Goal: Transaction & Acquisition: Purchase product/service

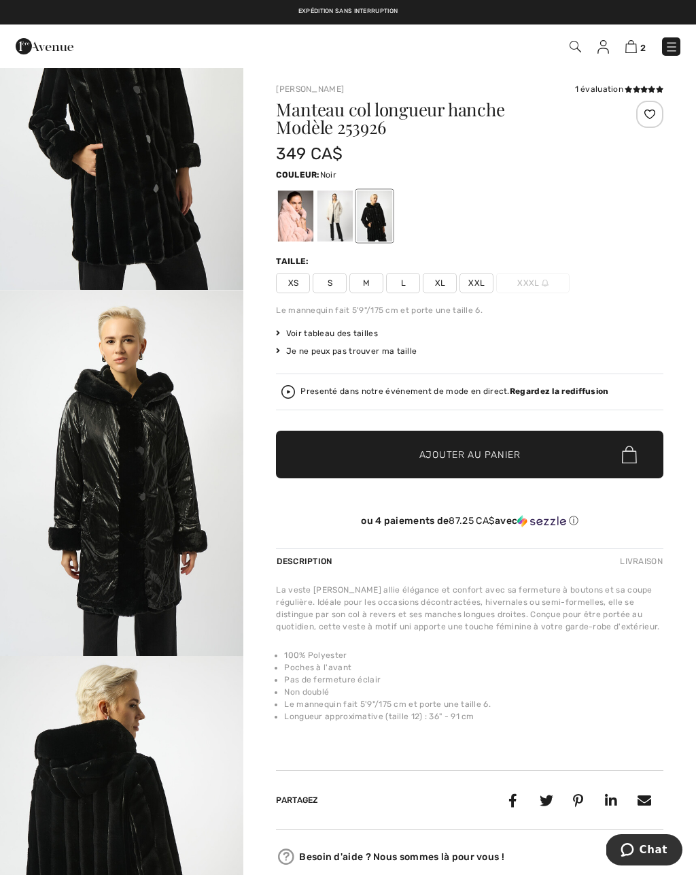
scroll to position [154, 0]
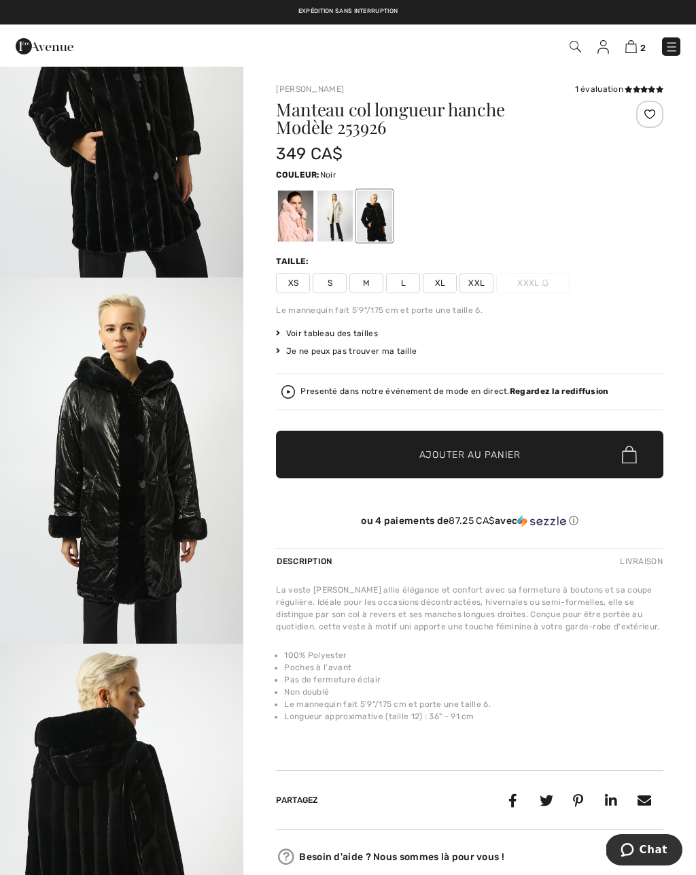
click at [135, 507] on img "2 / 5" at bounding box center [121, 460] width 243 height 365
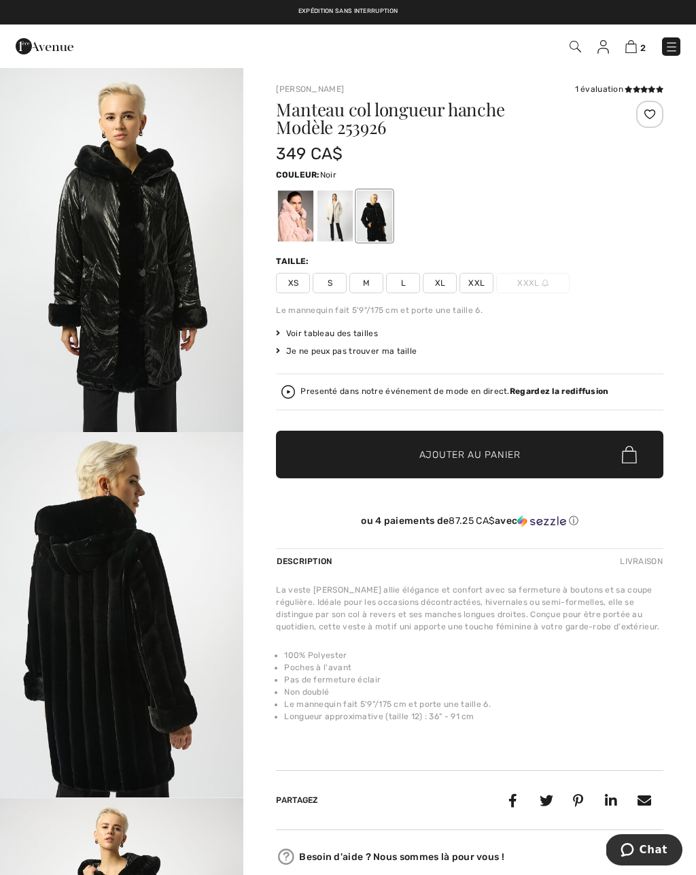
scroll to position [365, 0]
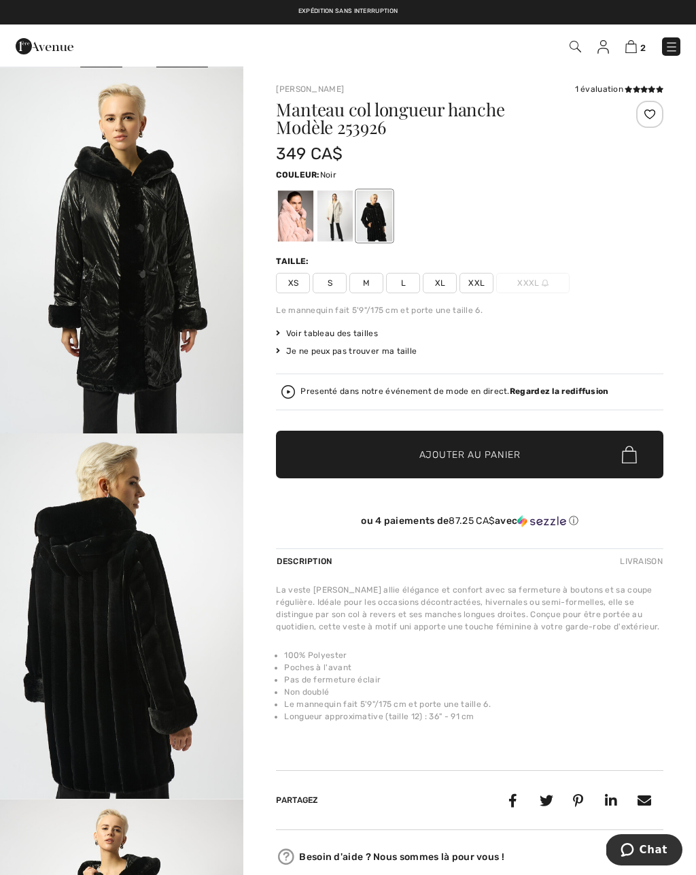
click at [107, 726] on img "3 / 5" at bounding box center [121, 615] width 243 height 365
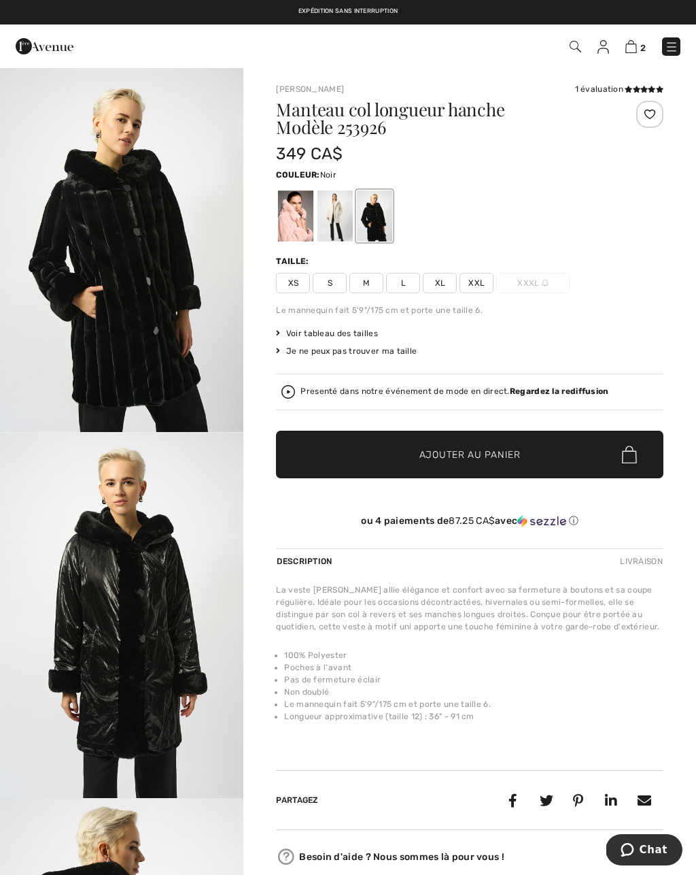
click at [628, 45] on img at bounding box center [632, 46] width 12 height 13
click at [636, 41] on img at bounding box center [632, 46] width 12 height 13
click at [628, 49] on img at bounding box center [632, 46] width 12 height 13
click at [631, 48] on img at bounding box center [632, 46] width 12 height 13
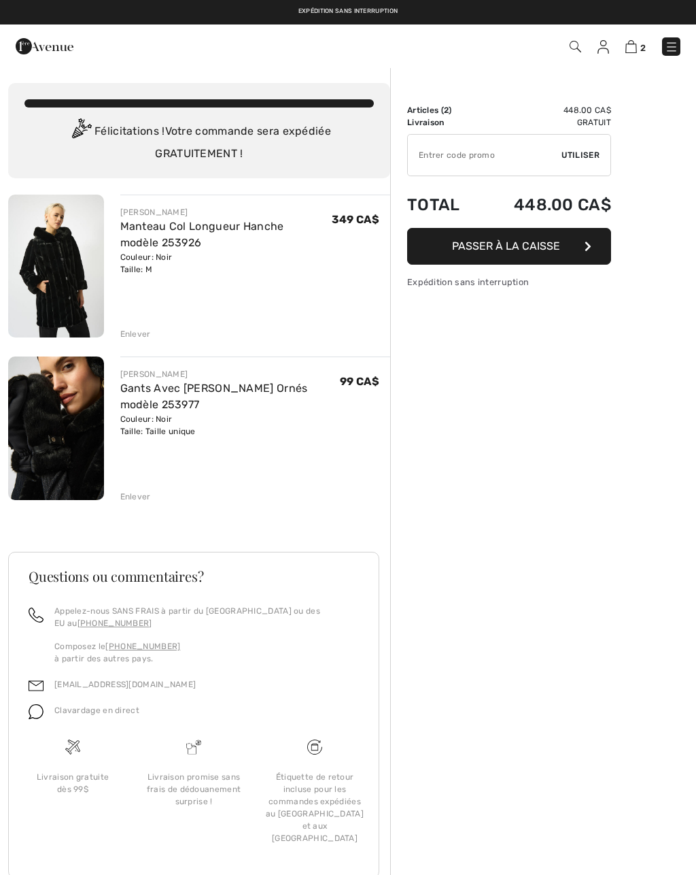
checkbox input "true"
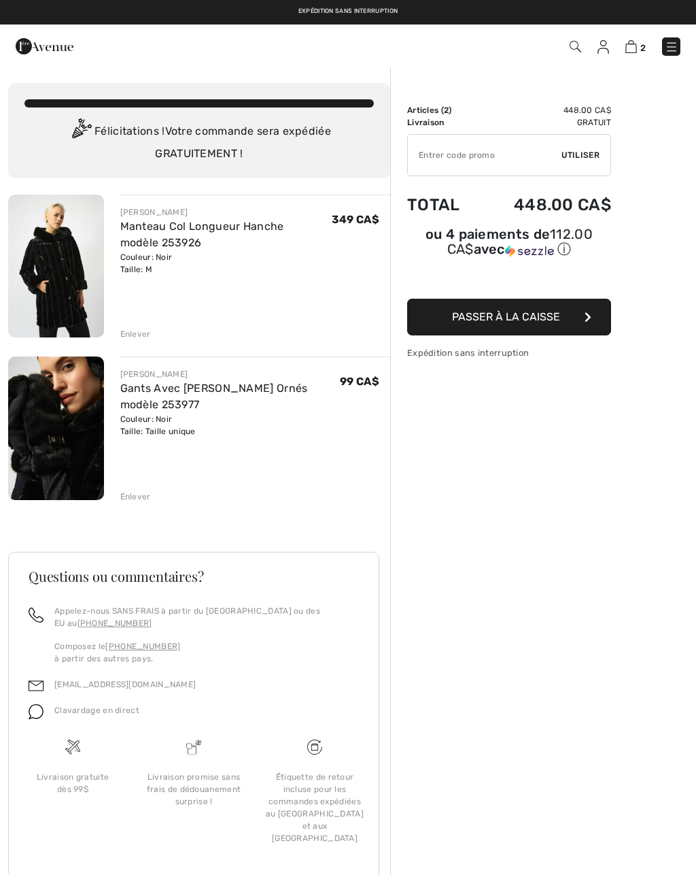
click at [131, 494] on div "Enlever" at bounding box center [135, 496] width 31 height 12
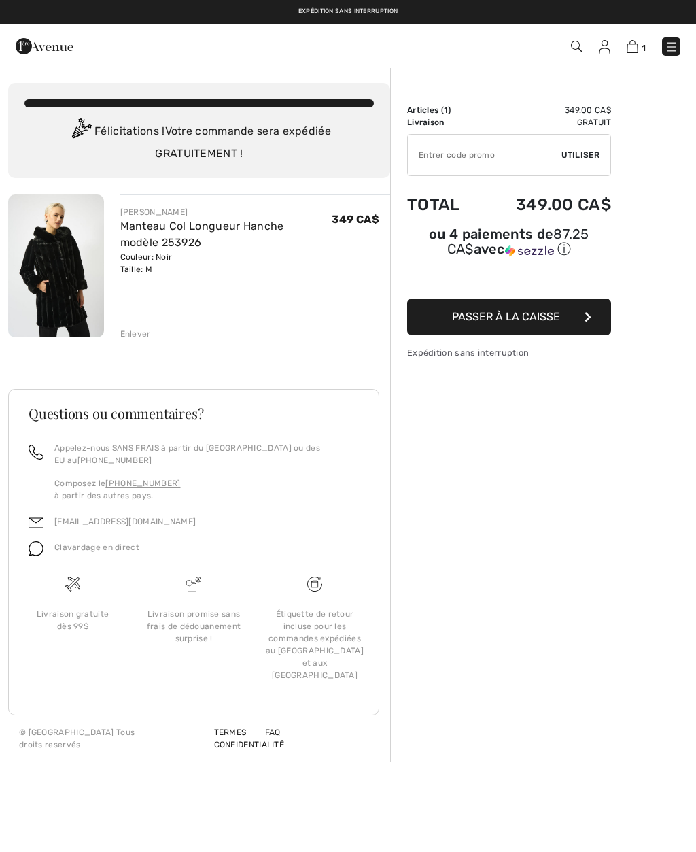
click at [518, 327] on button "Passer à la caisse" at bounding box center [509, 317] width 204 height 37
click at [548, 318] on span "Passer à la caisse" at bounding box center [506, 316] width 108 height 13
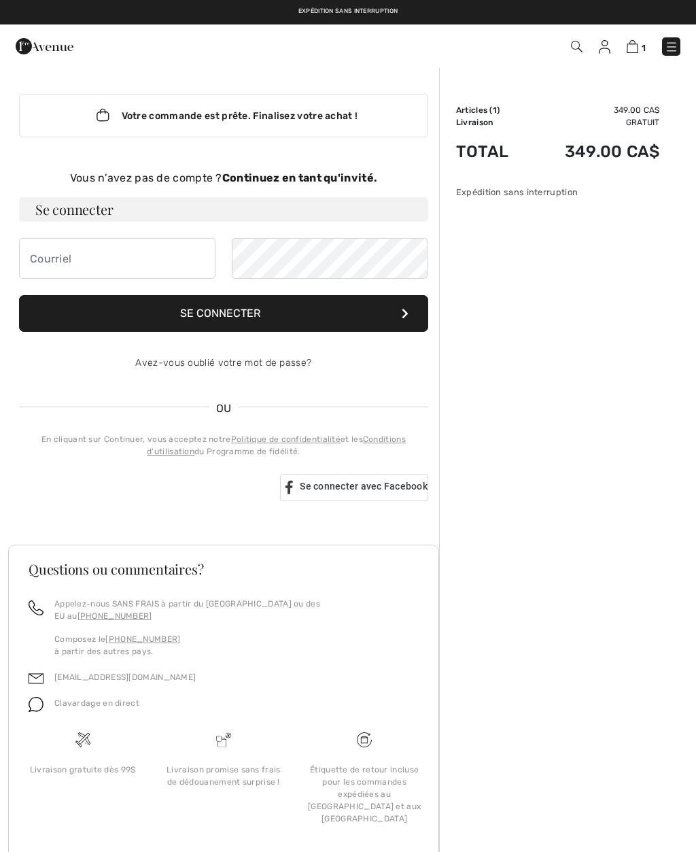
click at [314, 181] on strong "Continuez en tant qu'invité." at bounding box center [299, 177] width 155 height 13
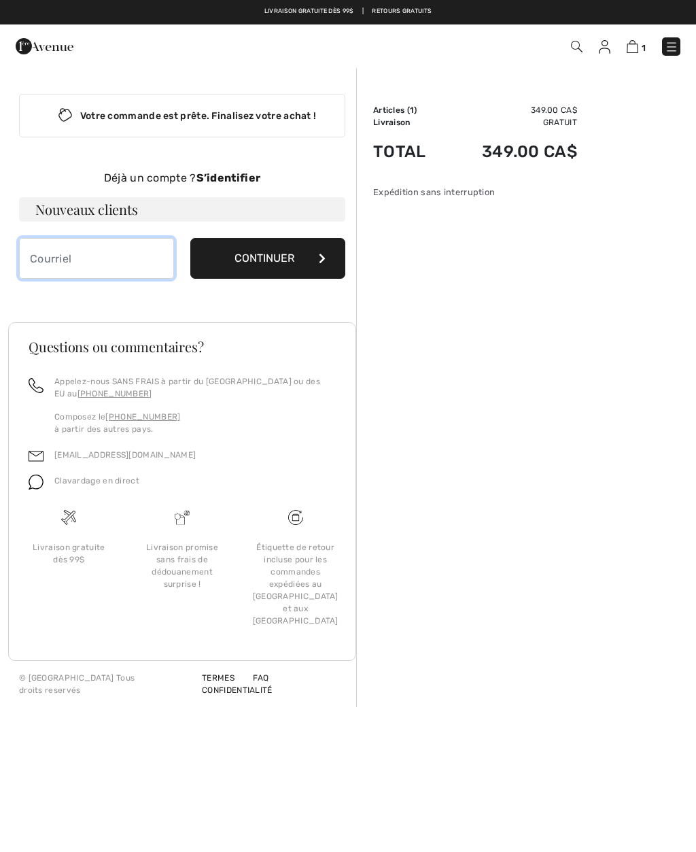
click at [148, 261] on input "email" at bounding box center [96, 258] width 155 height 41
type input "france_012@hotmail.ca"
click at [277, 256] on button "Continuer" at bounding box center [267, 258] width 155 height 41
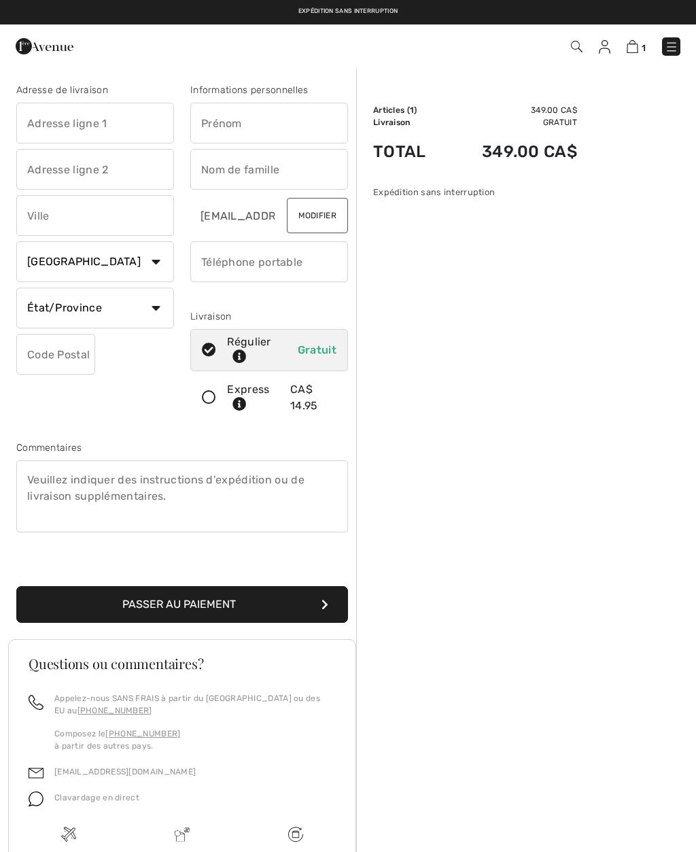
click at [246, 131] on input "text" at bounding box center [269, 123] width 158 height 41
type input "[GEOGRAPHIC_DATA]"
click at [267, 180] on input "text" at bounding box center [269, 169] width 158 height 41
type input "[PERSON_NAME]"
click at [294, 265] on input "phone" at bounding box center [269, 261] width 158 height 41
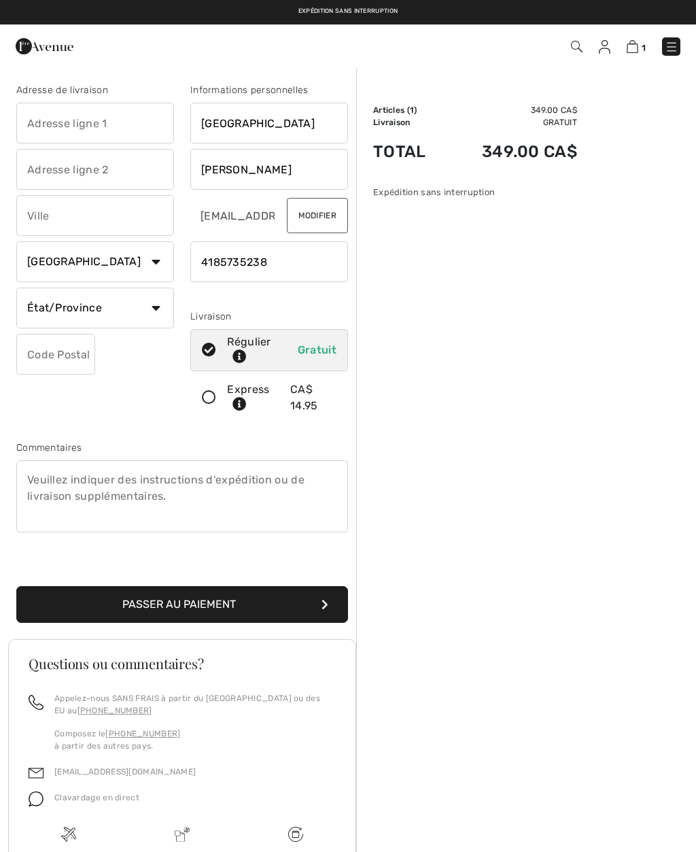
type input "4185735238"
click at [100, 125] on input "text" at bounding box center [95, 123] width 158 height 41
type input "1"
type input "405-1000 rue de l’Estran"
click at [83, 220] on input "text" at bounding box center [95, 215] width 158 height 41
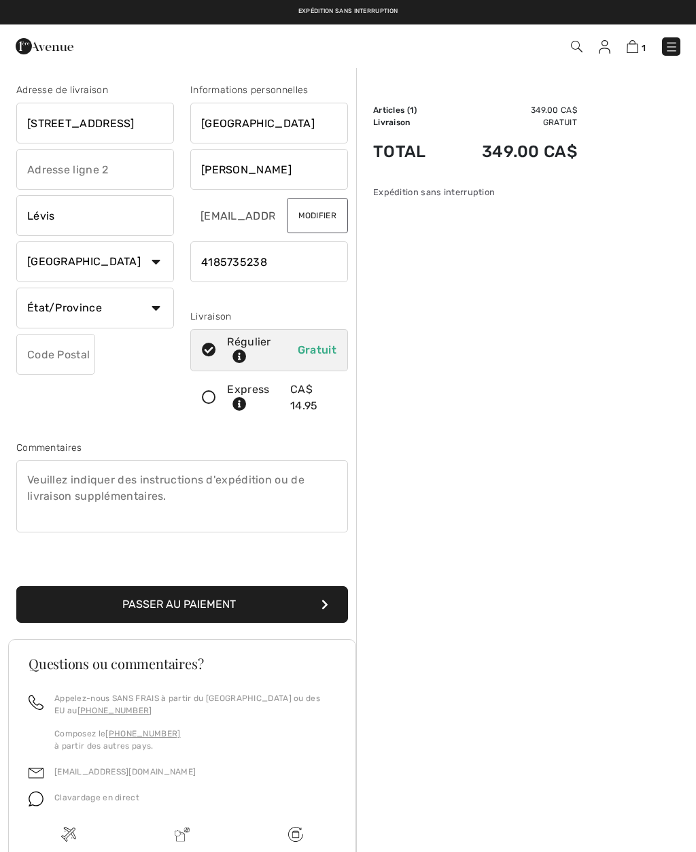
type input "Lévis"
click at [152, 310] on select "État/Province Alberta Colombie-Britannique Ile-du-Prince-Edward Manitoba Nouvea…" at bounding box center [95, 308] width 158 height 41
select select "QC"
click at [71, 346] on input "text" at bounding box center [55, 354] width 79 height 41
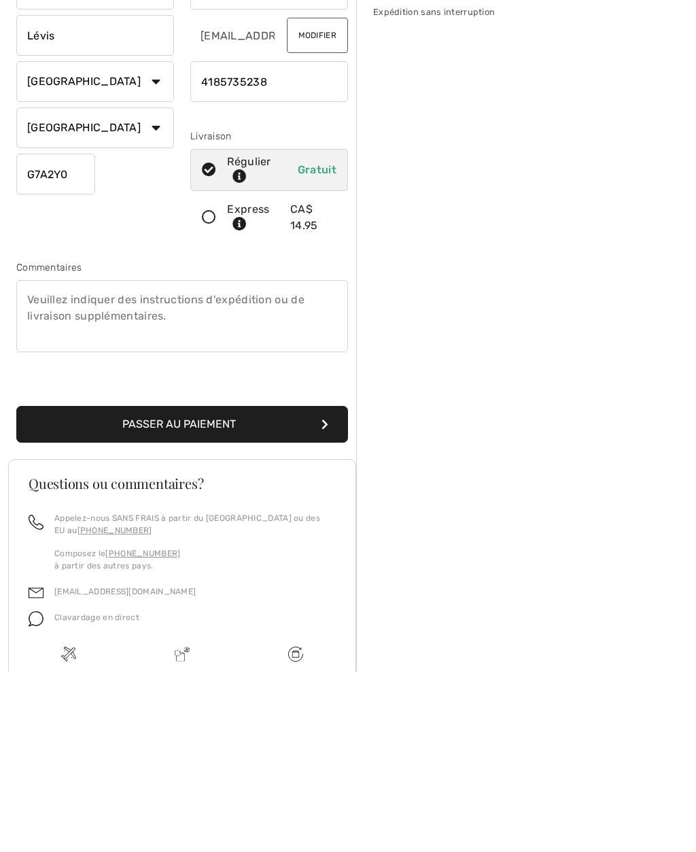
type input "G7A2Y0"
click at [205, 586] on button "Passer au paiement" at bounding box center [182, 604] width 332 height 37
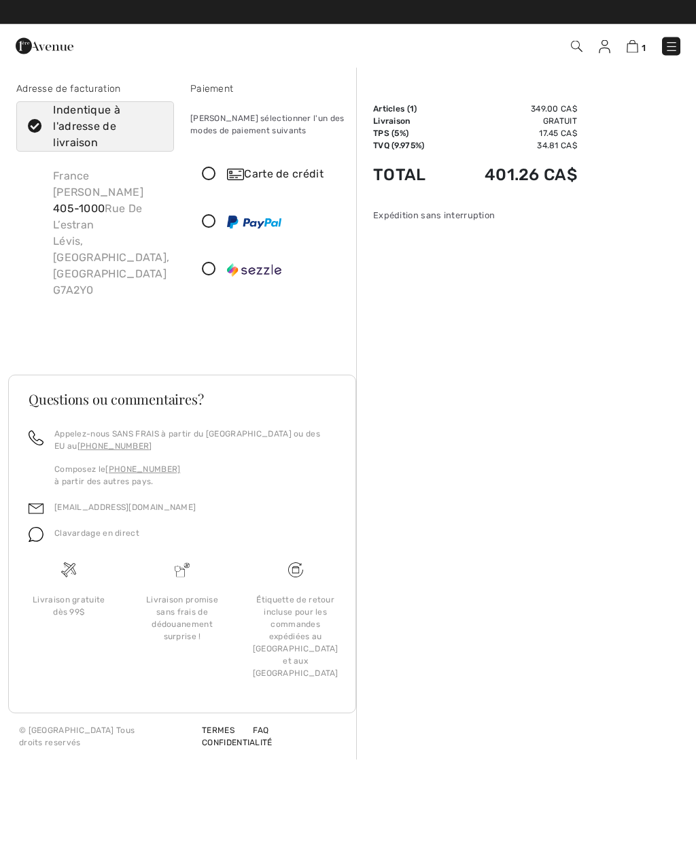
scroll to position [1, 0]
click at [210, 180] on icon at bounding box center [209, 175] width 36 height 14
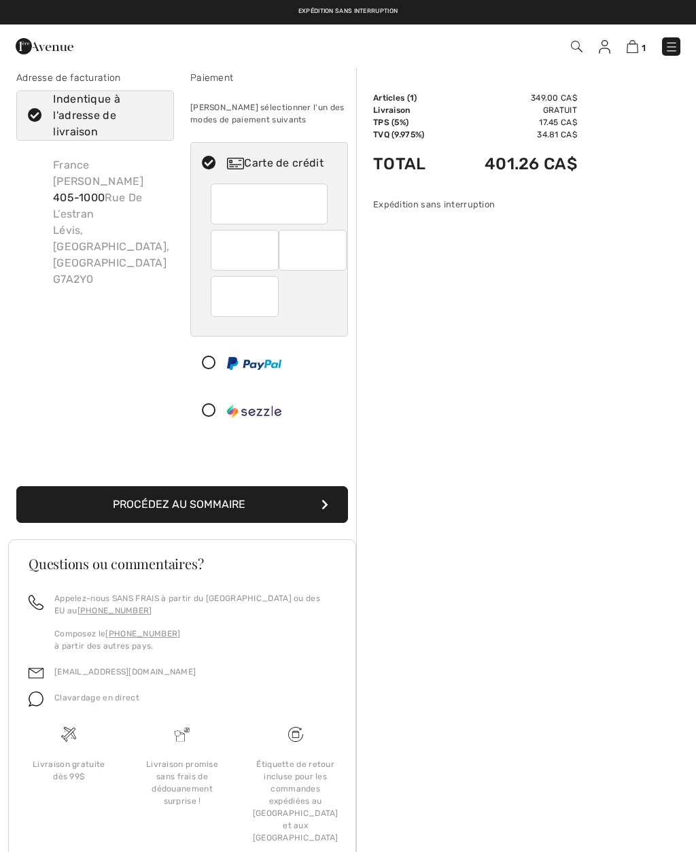
scroll to position [0, 0]
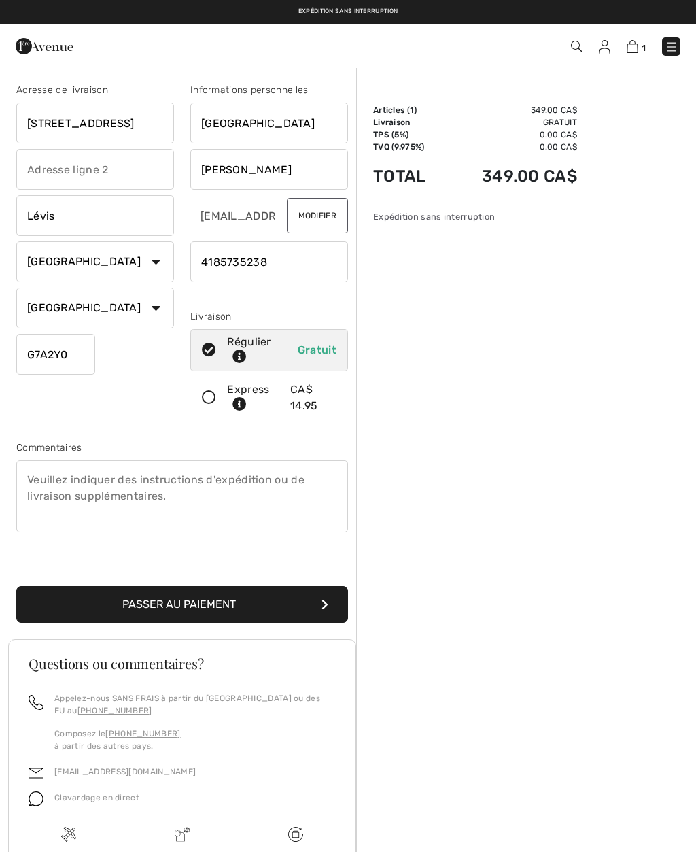
click at [219, 603] on button "Passer au paiement" at bounding box center [182, 604] width 332 height 37
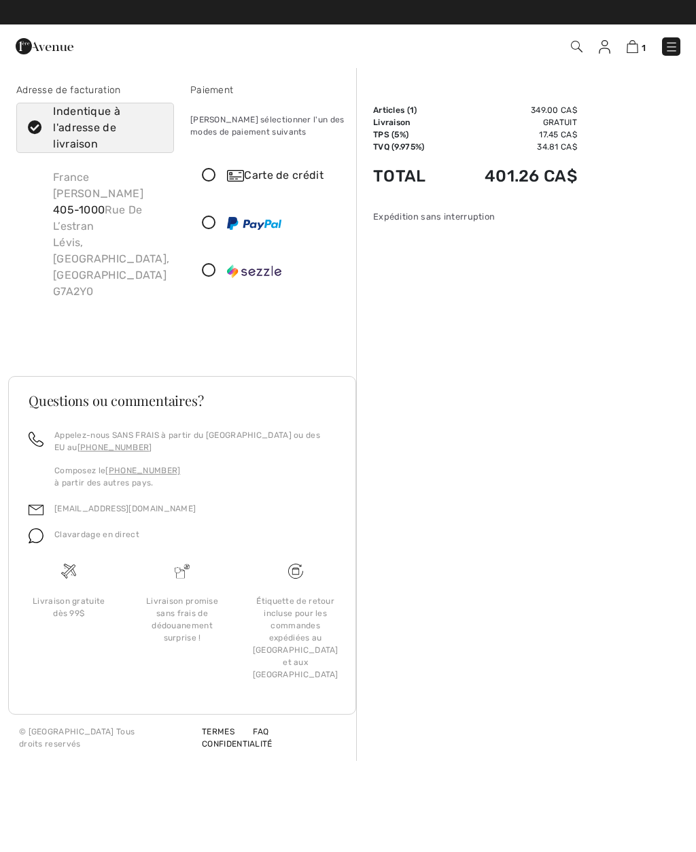
click at [208, 172] on icon at bounding box center [209, 176] width 36 height 14
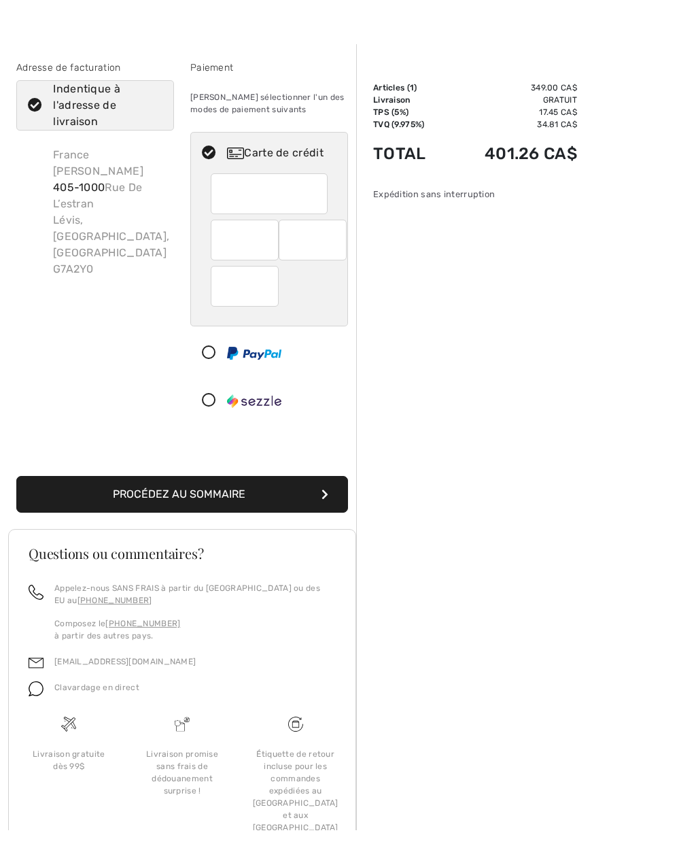
click at [226, 499] on button "Procédez au sommaire" at bounding box center [182, 517] width 332 height 37
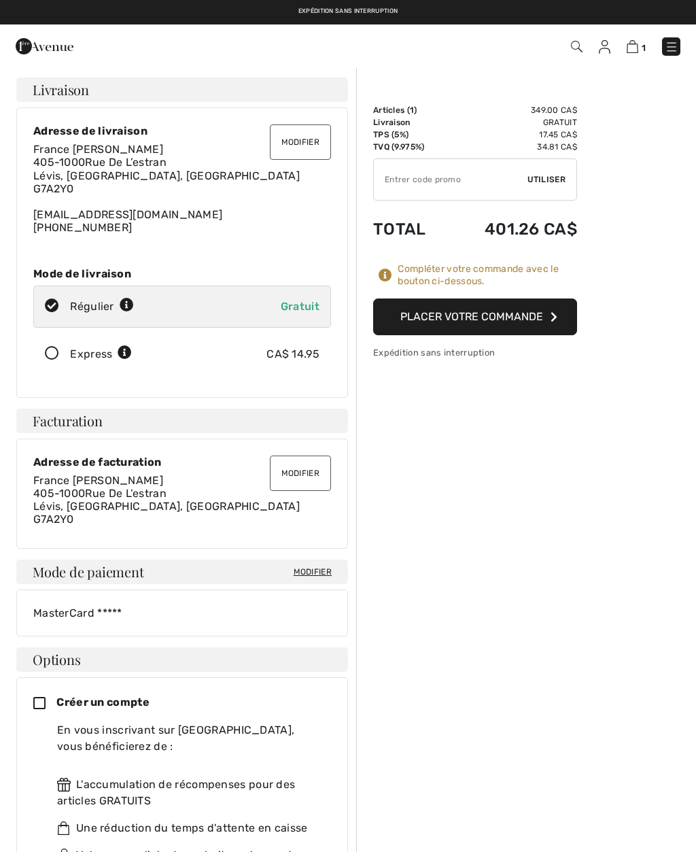
click at [464, 178] on input "TEXT" at bounding box center [451, 179] width 154 height 41
type input "FLASH15"
click at [548, 182] on span "Utiliser" at bounding box center [547, 179] width 38 height 12
click at [551, 180] on span "Enlever" at bounding box center [547, 179] width 37 height 12
click at [451, 182] on input "TEXT" at bounding box center [451, 179] width 154 height 41
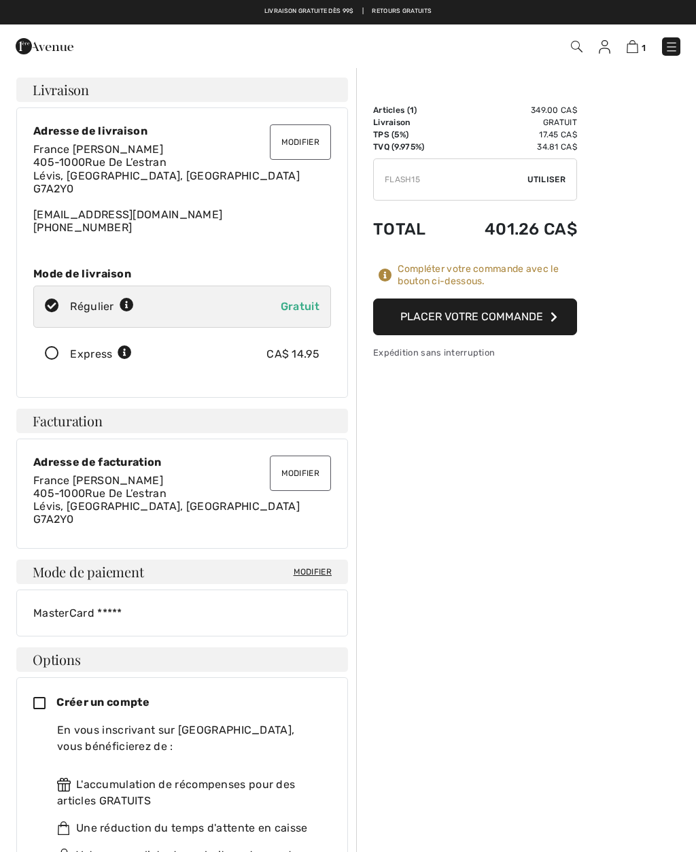
type input "FLASH15"
click at [550, 179] on span "Utiliser" at bounding box center [547, 179] width 38 height 12
click at [552, 180] on span "Enlever" at bounding box center [547, 179] width 37 height 12
click at [436, 179] on input "TEXT" at bounding box center [451, 179] width 154 height 41
type input "NEW15"
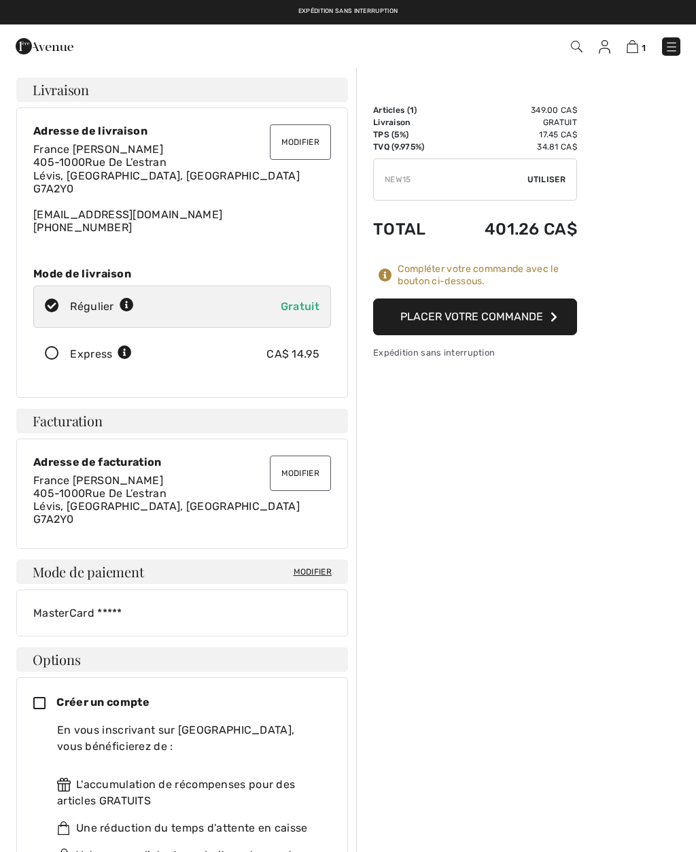
click at [547, 178] on span "Utiliser" at bounding box center [547, 179] width 38 height 12
click at [387, 266] on div "Compléter votre commande avec le bouton ci-dessous." at bounding box center [475, 275] width 204 height 24
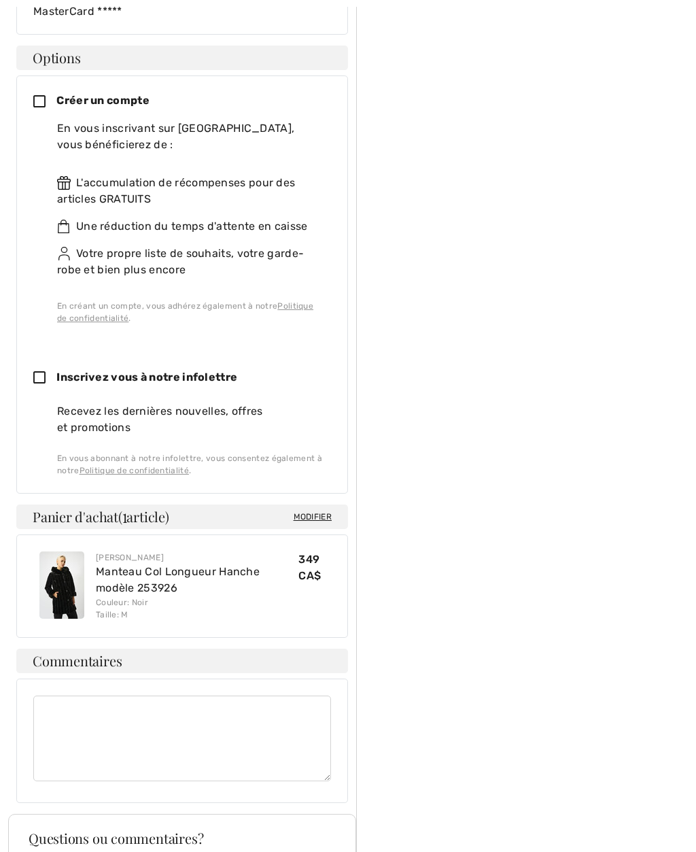
scroll to position [603, 0]
click at [40, 377] on icon at bounding box center [44, 378] width 23 height 14
checkbox input "true"
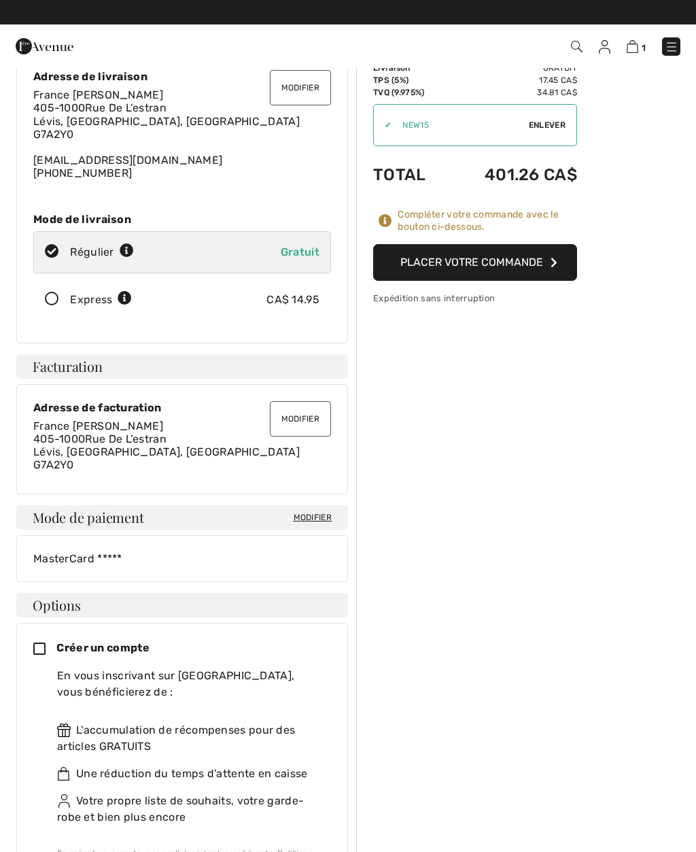
scroll to position [0, 0]
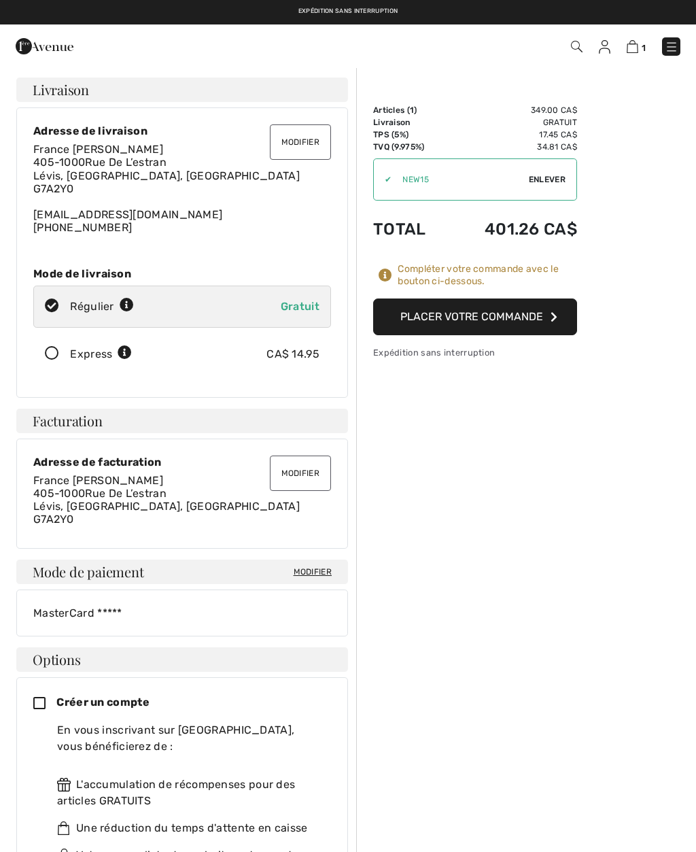
click at [545, 180] on span "Enlever" at bounding box center [547, 179] width 37 height 12
click at [433, 184] on input "TEXT" at bounding box center [451, 179] width 154 height 41
type input "NEW15"
click at [550, 178] on span "Utiliser" at bounding box center [547, 179] width 38 height 12
click at [543, 180] on span "Enlever" at bounding box center [547, 179] width 37 height 12
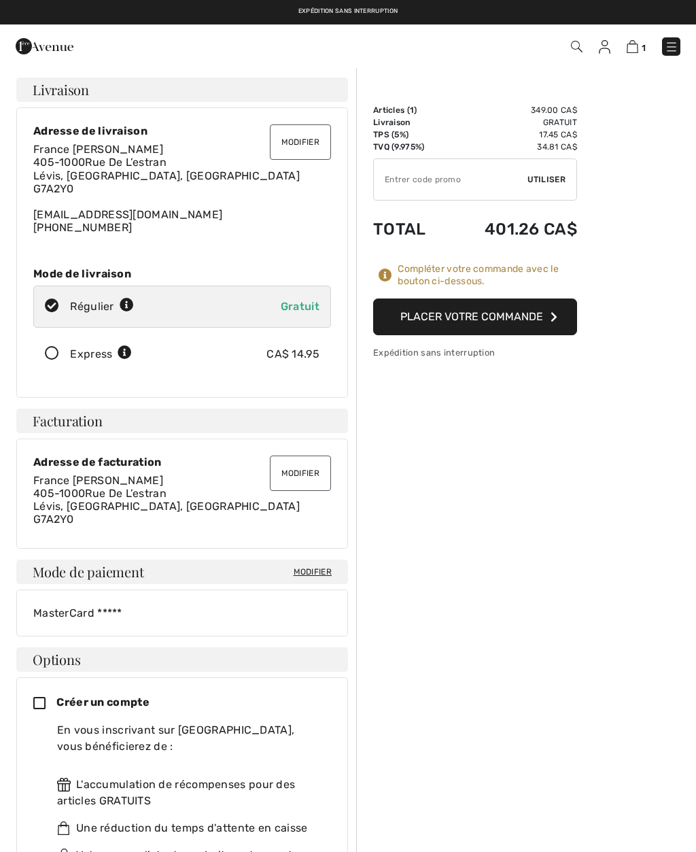
click at [431, 178] on input "TEXT" at bounding box center [451, 179] width 154 height 41
type input "FLASH15"
click at [547, 179] on span "Utiliser" at bounding box center [547, 179] width 38 height 12
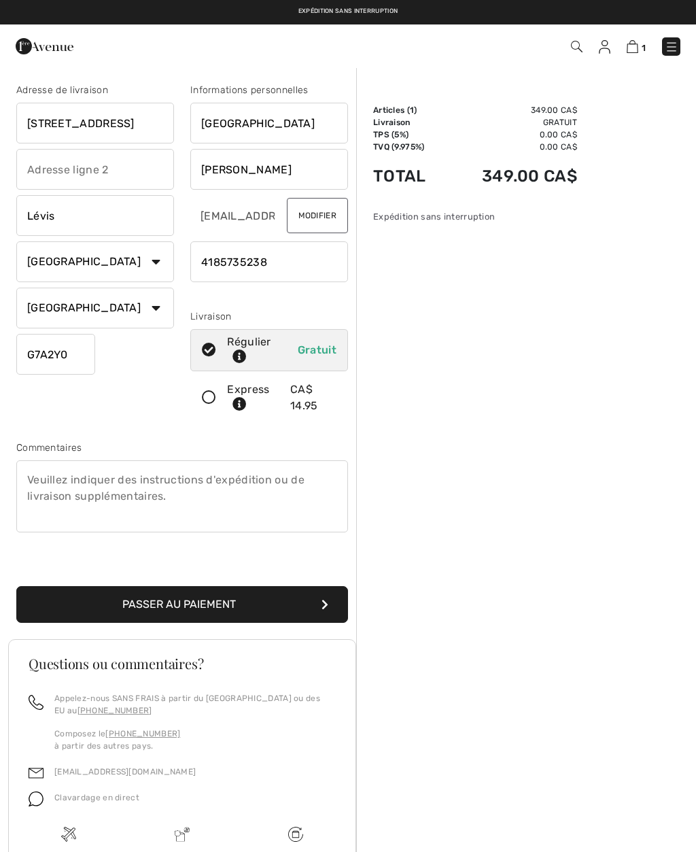
click at [384, 315] on div "Sommaire Description Articles ( 1 ) 349.00 CA$ Code promo 0.00 CA$ Livraison Gr…" at bounding box center [526, 546] width 340 height 958
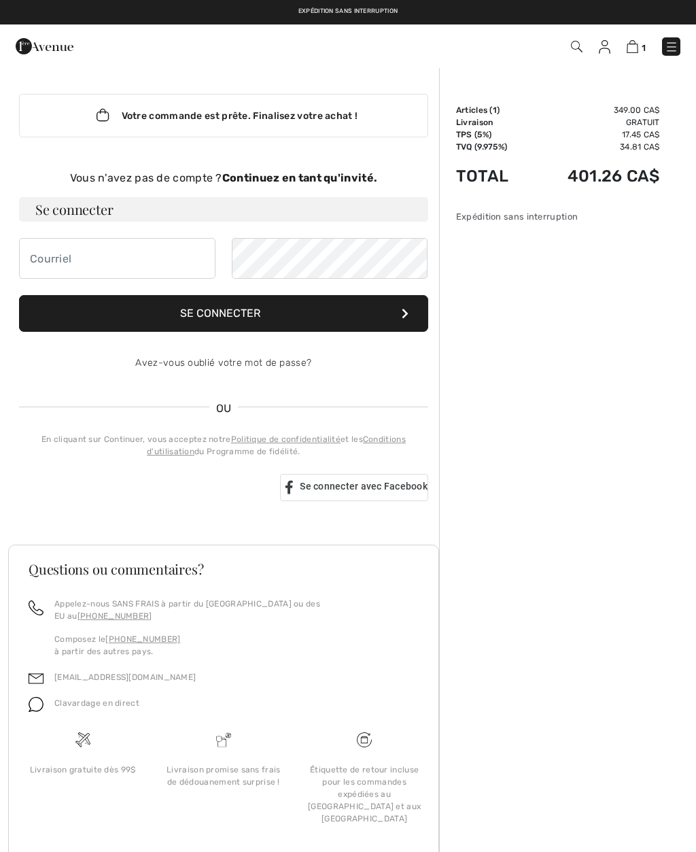
click at [633, 52] on img at bounding box center [633, 46] width 12 height 13
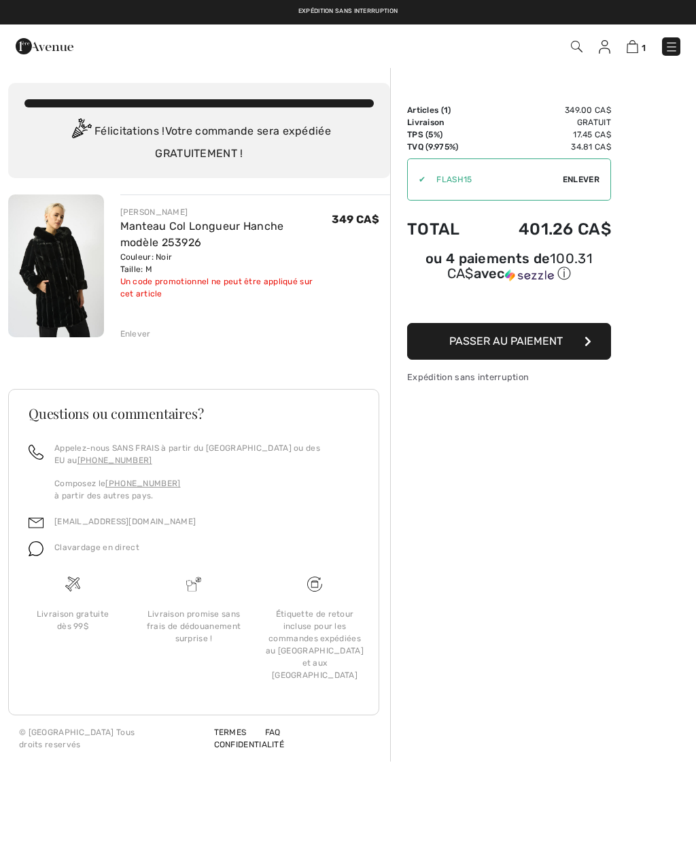
click at [582, 178] on span "Enlever" at bounding box center [581, 179] width 37 height 12
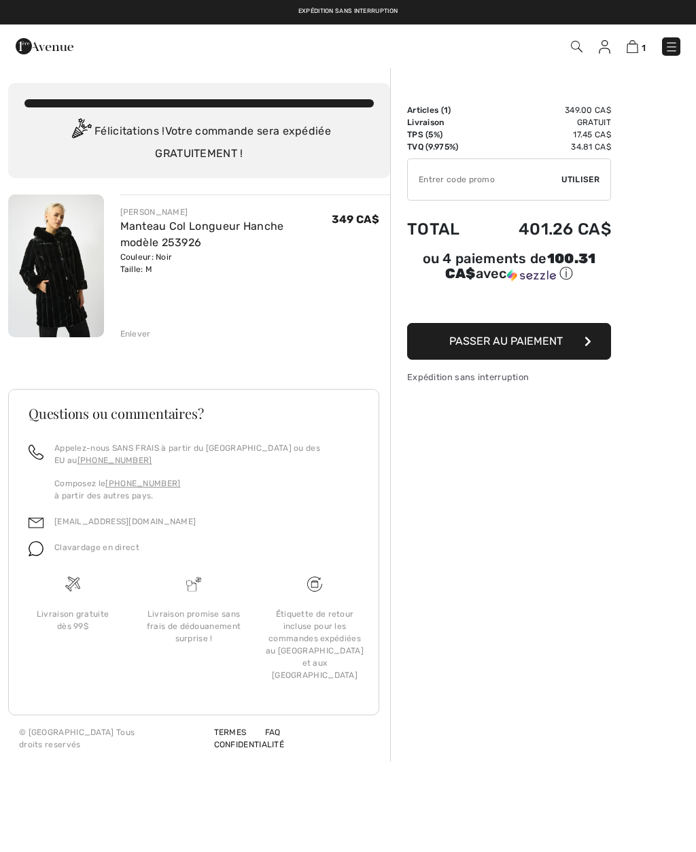
click at [484, 186] on input "TEXT" at bounding box center [485, 179] width 154 height 41
type input "NEW15"
click at [579, 182] on span "Utiliser" at bounding box center [581, 179] width 38 height 12
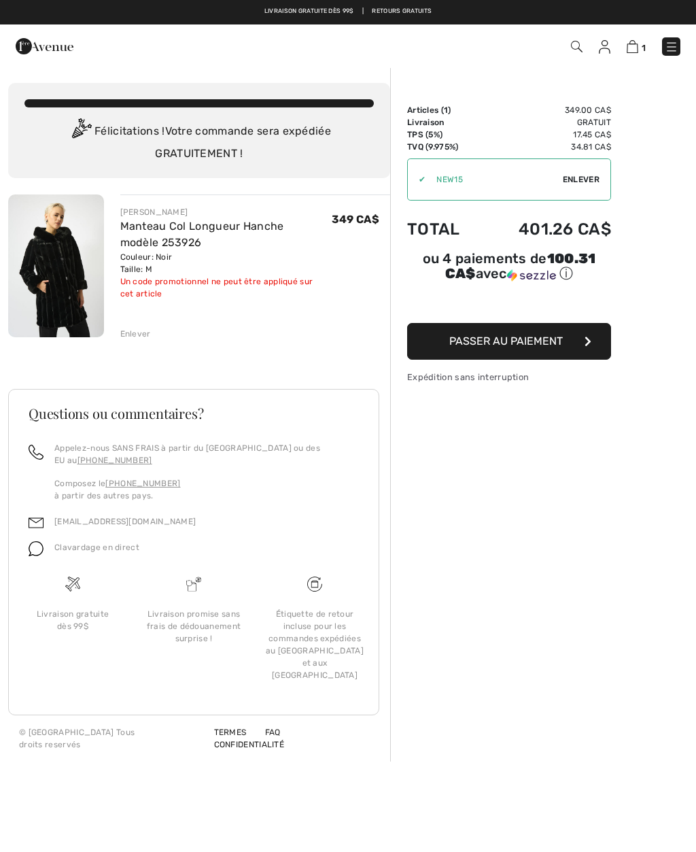
click at [578, 171] on div "✔ Utiliser Enlever" at bounding box center [509, 179] width 204 height 42
click at [585, 176] on span "Enlever" at bounding box center [581, 179] width 37 height 12
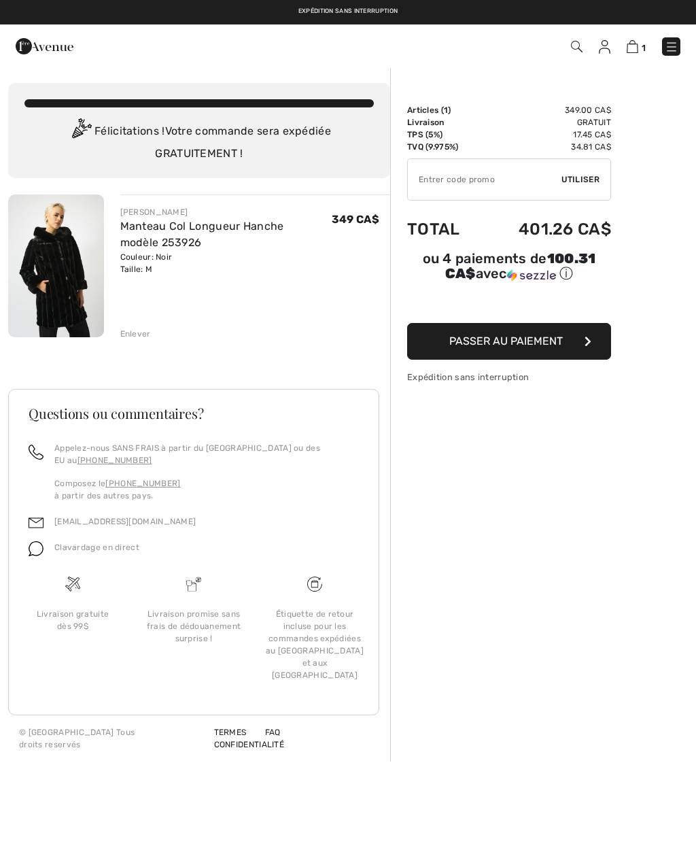
click at [632, 46] on img at bounding box center [633, 46] width 12 height 13
click at [135, 337] on div "Enlever" at bounding box center [135, 334] width 31 height 12
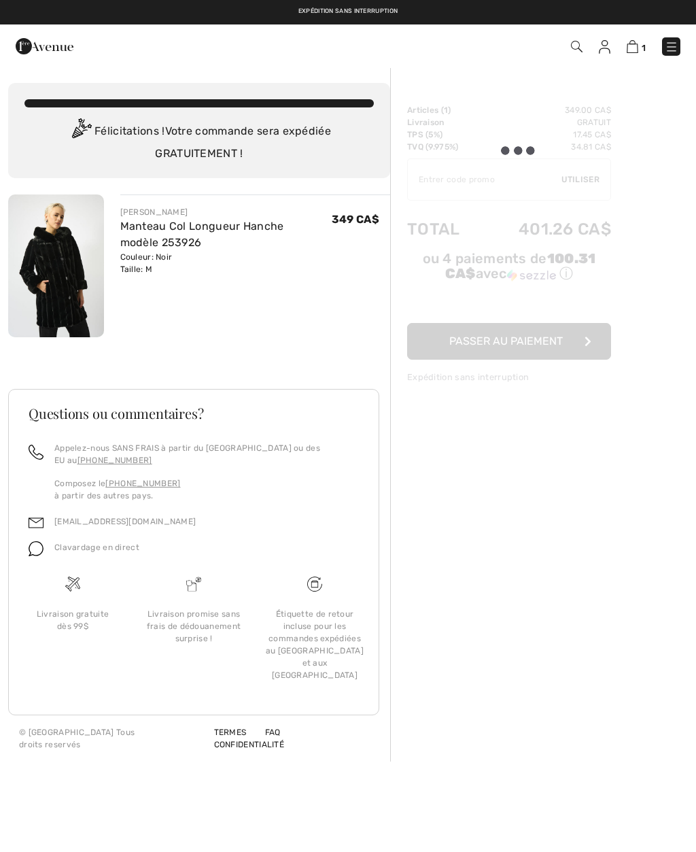
click at [139, 336] on div "Enlever" at bounding box center [135, 334] width 31 height 12
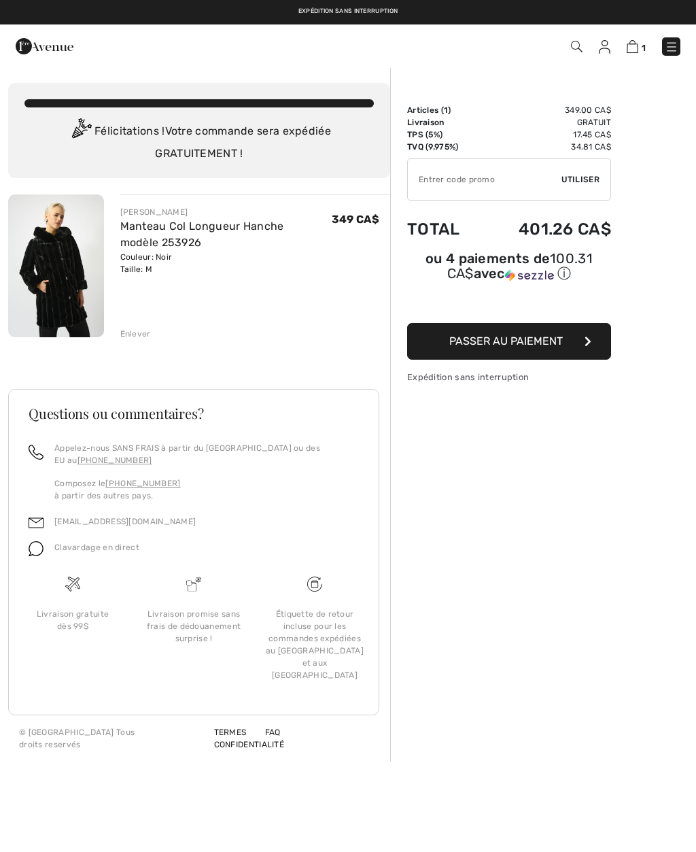
click at [129, 338] on div "Enlever" at bounding box center [135, 334] width 31 height 12
